Goal: Task Accomplishment & Management: Use online tool/utility

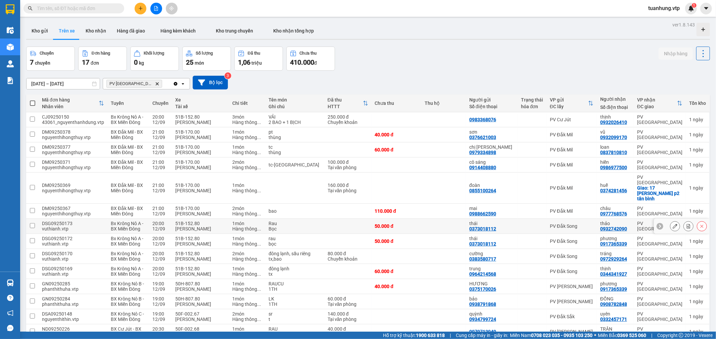
scroll to position [76, 0]
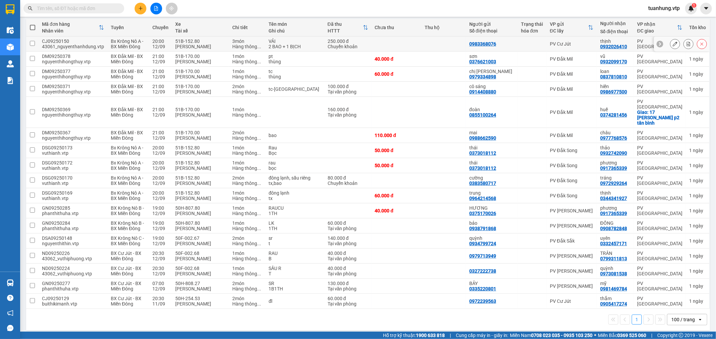
click at [403, 45] on td at bounding box center [396, 44] width 50 height 15
checkbox input "true"
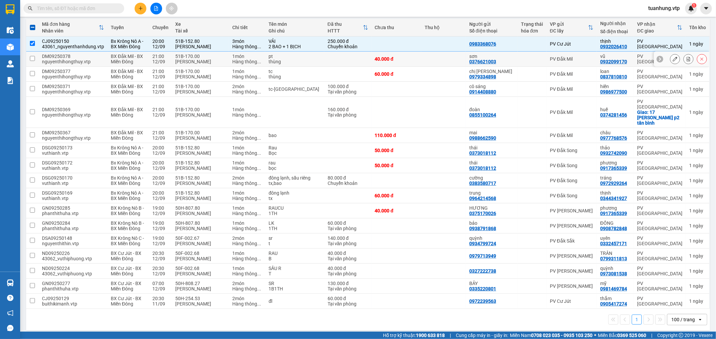
click at [377, 57] on div "40.000 đ" at bounding box center [396, 58] width 43 height 5
checkbox input "true"
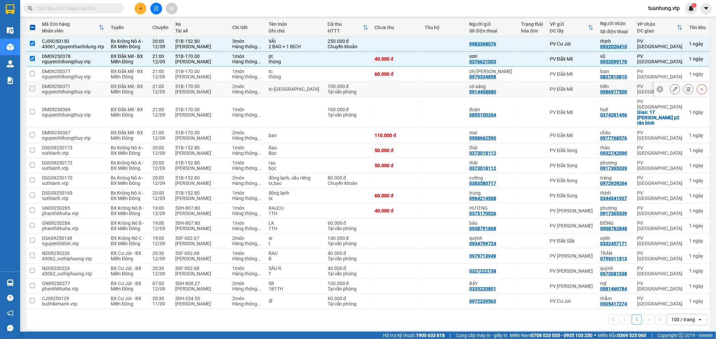
click at [488, 89] on div "0914408880" at bounding box center [482, 91] width 27 height 5
click at [327, 93] on div "Tại văn phòng" at bounding box center [347, 91] width 41 height 5
checkbox input "true"
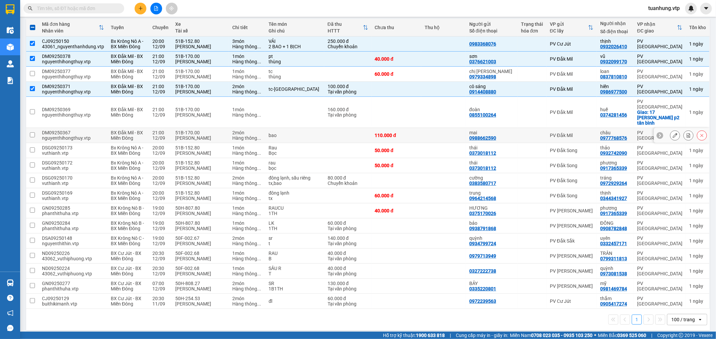
click at [449, 128] on td at bounding box center [443, 135] width 45 height 15
checkbox input "true"
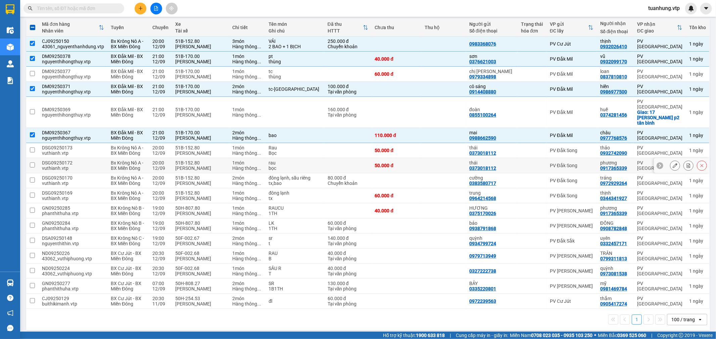
click at [584, 163] on div "PV Đắk Song" at bounding box center [571, 165] width 44 height 5
checkbox input "true"
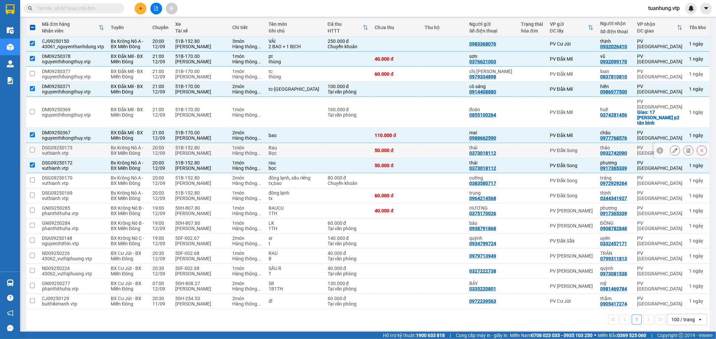
click at [452, 143] on td at bounding box center [443, 150] width 45 height 15
checkbox input "true"
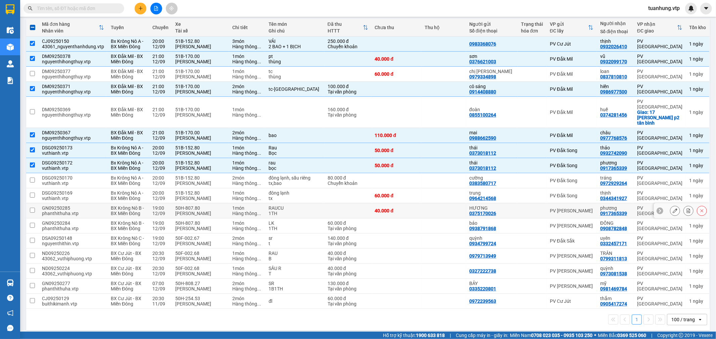
click at [399, 208] on div "40.000 đ" at bounding box center [396, 210] width 43 height 5
checkbox input "true"
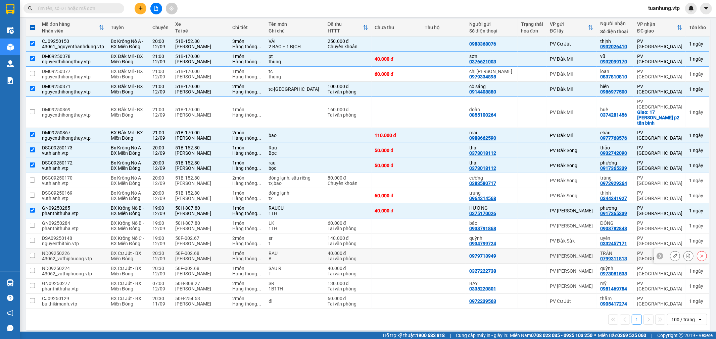
click at [443, 250] on td at bounding box center [443, 256] width 45 height 15
checkbox input "true"
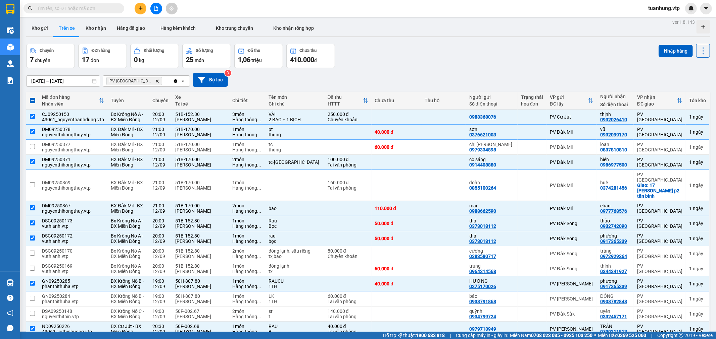
scroll to position [1, 0]
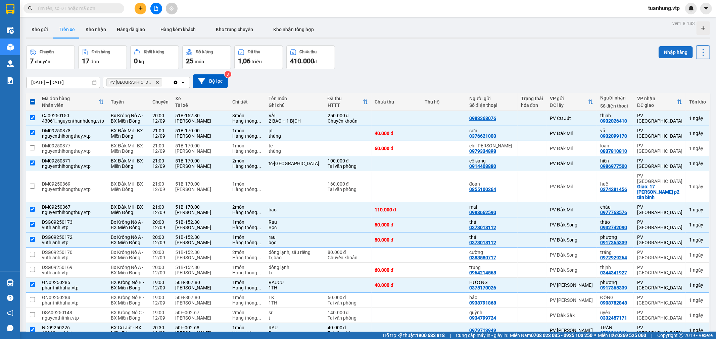
click at [676, 53] on button "Nhập hàng" at bounding box center [675, 52] width 34 height 12
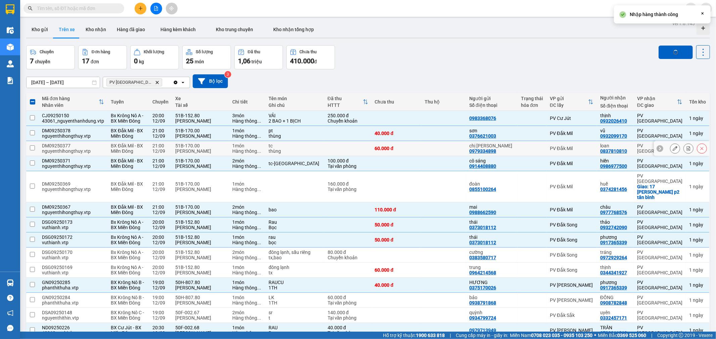
checkbox input "false"
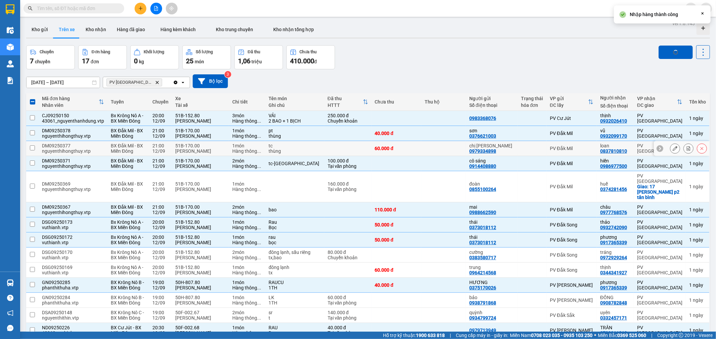
checkbox input "false"
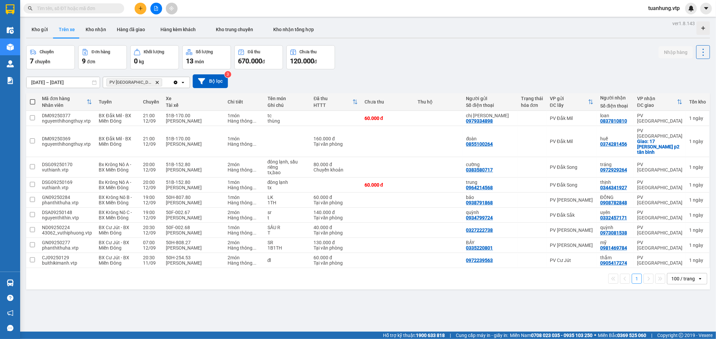
drag, startPoint x: 113, startPoint y: 297, endPoint x: 128, endPoint y: 297, distance: 15.1
click at [113, 297] on div "ver 1.8.143 Kho gửi Trên xe Kho nhận Hàng đã giao Hàng kèm khách Kho trung chuy…" at bounding box center [367, 188] width 689 height 339
